Goal: Register for event/course

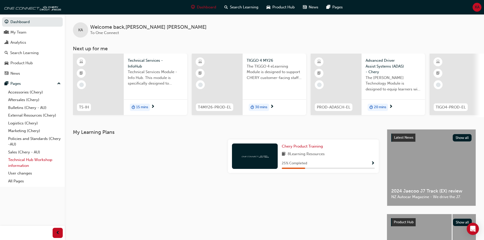
click at [21, 163] on link "Technical Hub Workshop information" at bounding box center [34, 162] width 57 height 13
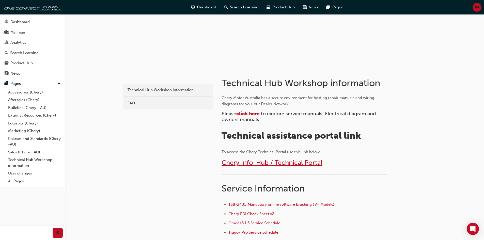
scroll to position [51, 0]
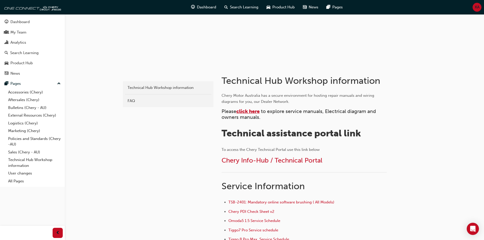
click at [247, 113] on span "click here" at bounding box center [247, 111] width 23 height 6
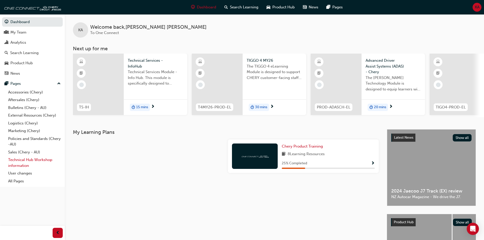
click at [16, 162] on link "Technical Hub Workshop information" at bounding box center [34, 162] width 57 height 13
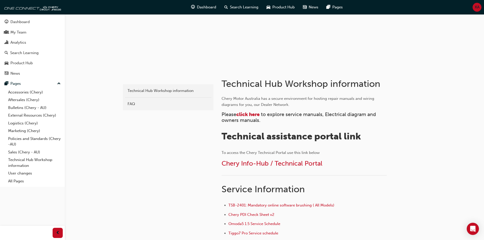
scroll to position [51, 0]
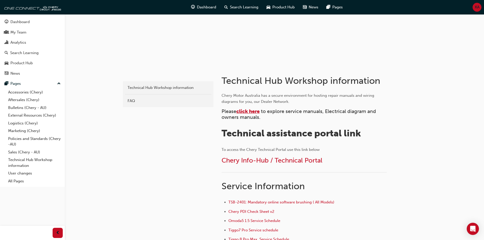
click at [256, 112] on span "click here" at bounding box center [247, 111] width 23 height 6
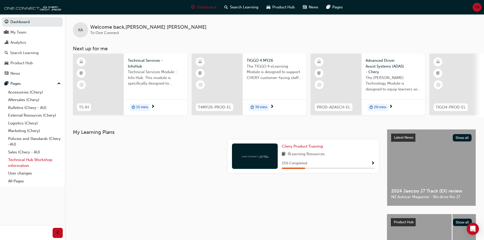
click at [13, 161] on link "Technical Hub Workshop information" at bounding box center [34, 162] width 57 height 13
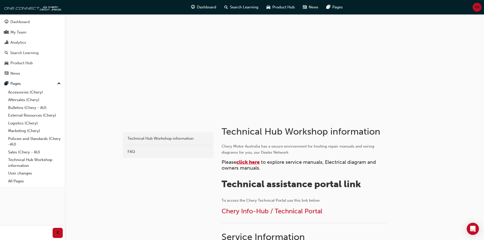
click at [252, 164] on span "click here" at bounding box center [247, 162] width 23 height 6
